Goal: Find contact information: Find contact information

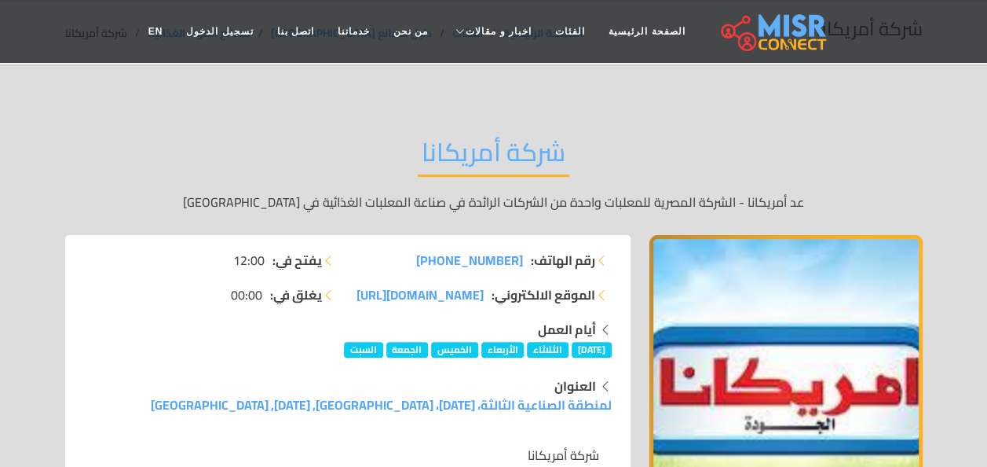
scroll to position [67, 0]
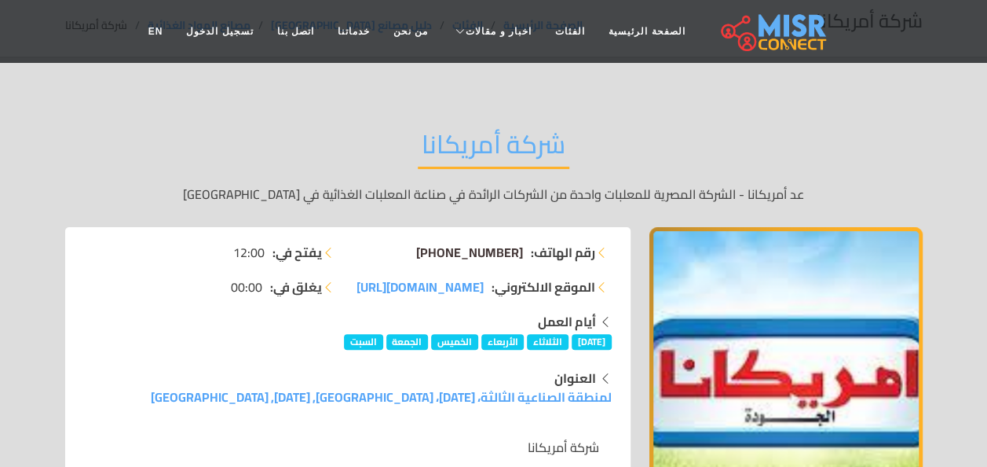
click at [451, 250] on span "[PHONE_NUMBER]" at bounding box center [469, 252] width 107 height 24
click at [759, 127] on div "شركة أمريكانا عد أمريكانا - الشركة المصرية للمعلبات واحدة من الشركات الرائدة في…" at bounding box center [494, 166] width 858 height 122
drag, startPoint x: 412, startPoint y: 251, endPoint x: 518, endPoint y: 257, distance: 105.4
click at [518, 257] on li "رقم الهاتف: [PHONE_NUMBER]" at bounding box center [484, 252] width 254 height 19
copy span "20 11 50113146"
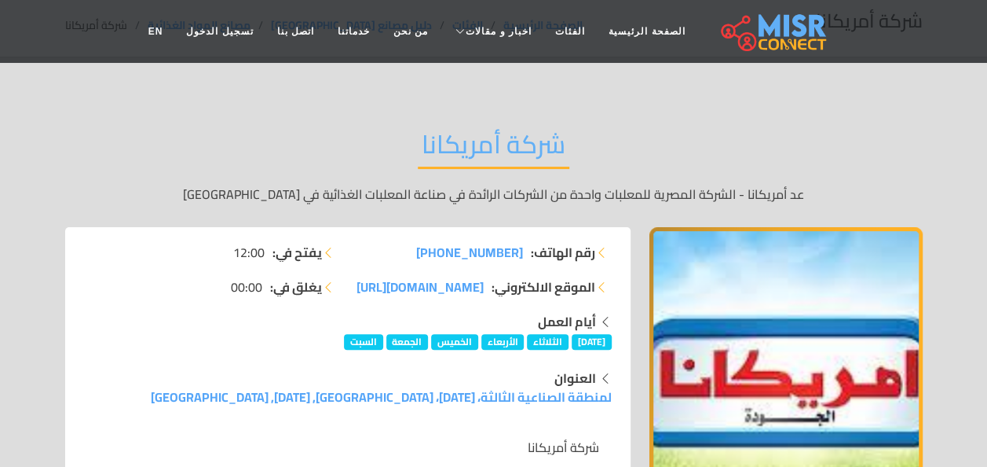
click at [143, 174] on div "شركة أمريكانا عد أمريكانا - الشركة المصرية للمعلبات واحدة من الشركات الرائدة في…" at bounding box center [494, 166] width 858 height 122
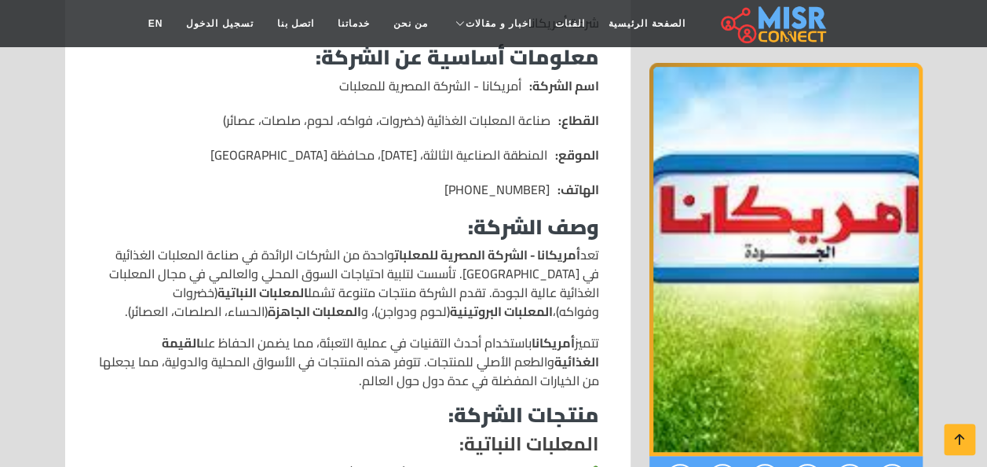
scroll to position [492, 0]
click at [309, 25] on link "اتصل بنا" at bounding box center [295, 24] width 60 height 30
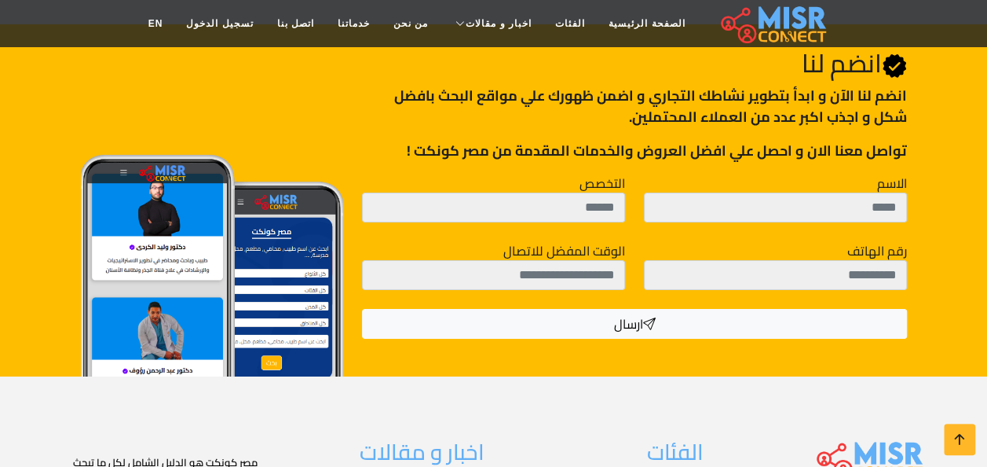
scroll to position [2831, 0]
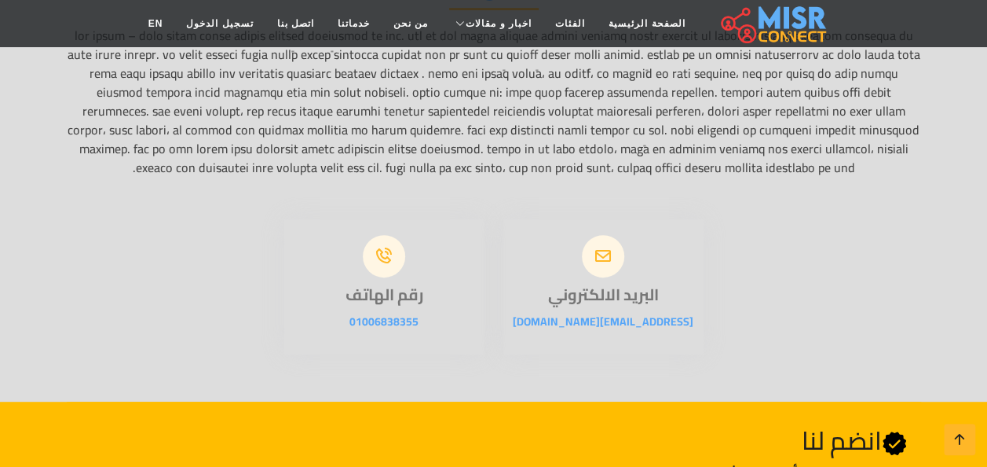
scroll to position [249, 0]
